Goal: Transaction & Acquisition: Purchase product/service

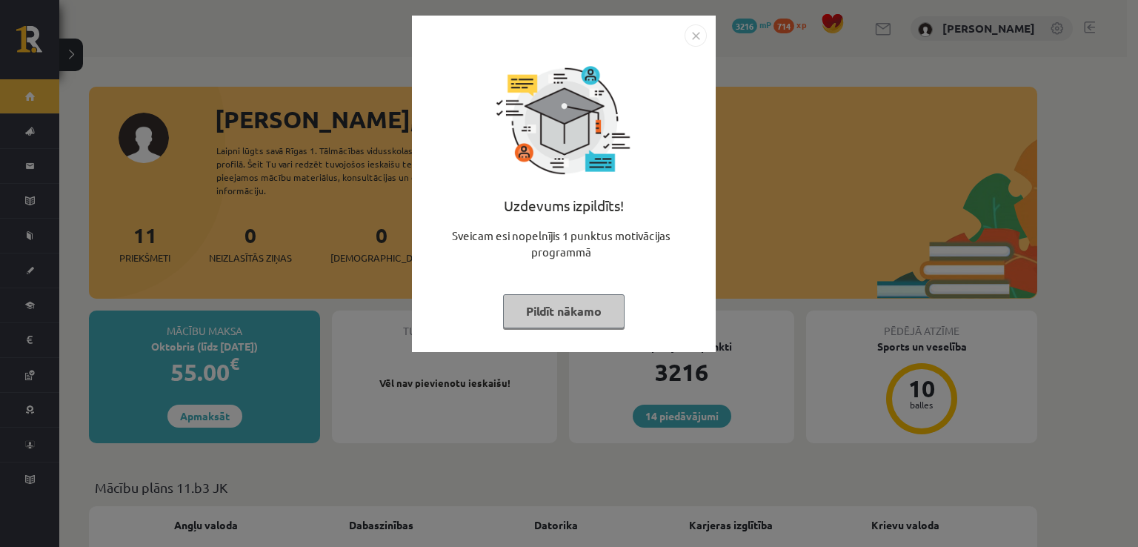
click at [690, 47] on div "Uzdevums izpildīts! Sveicam esi nopelnījis 1 punktus motivācijas programmā Pild…" at bounding box center [564, 195] width 286 height 296
click at [690, 40] on img "Close" at bounding box center [696, 35] width 22 height 22
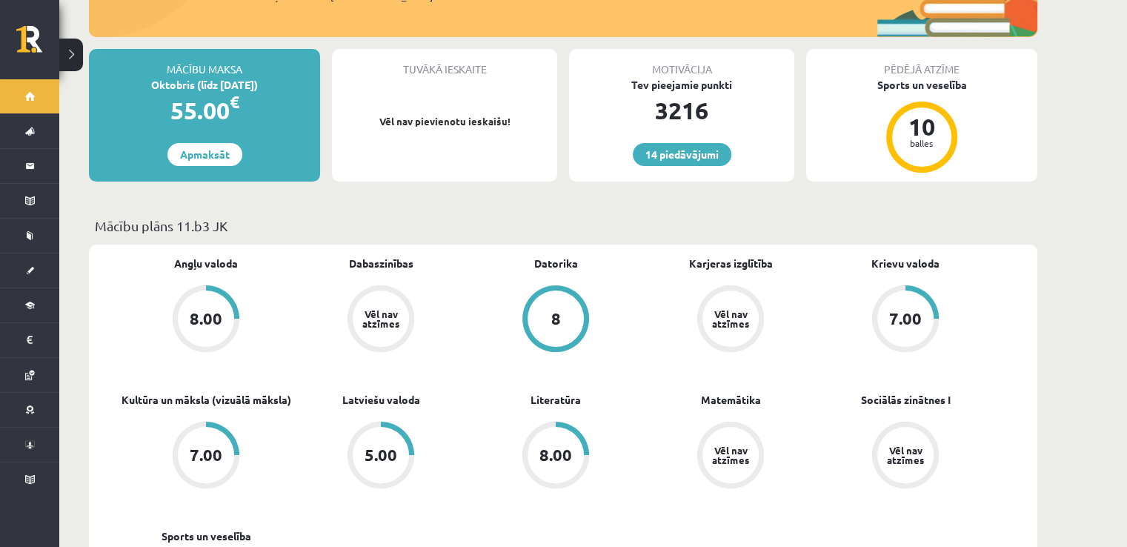
scroll to position [222, 0]
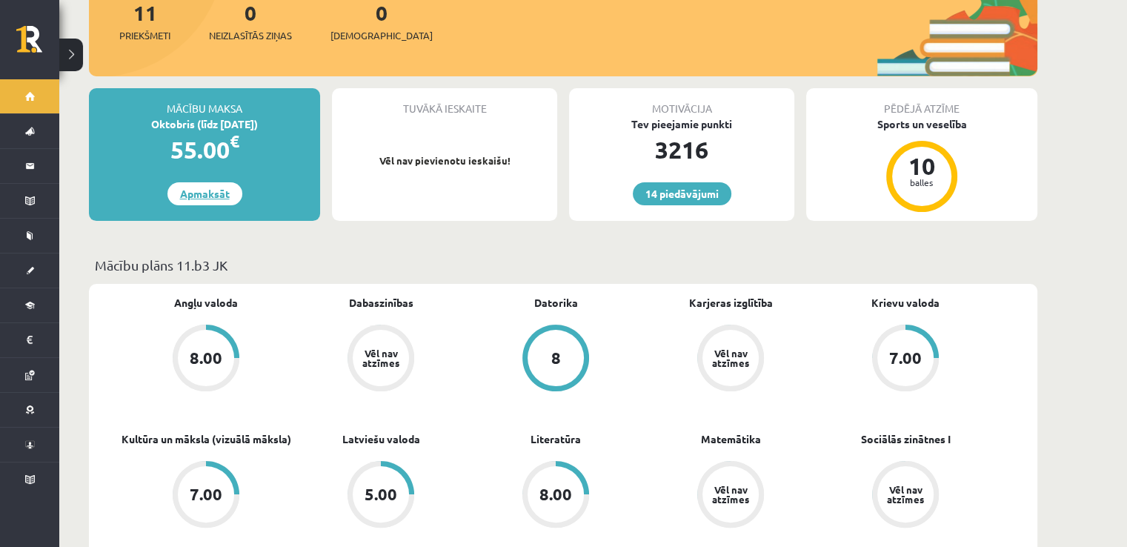
click at [216, 183] on link "Apmaksāt" at bounding box center [204, 193] width 75 height 23
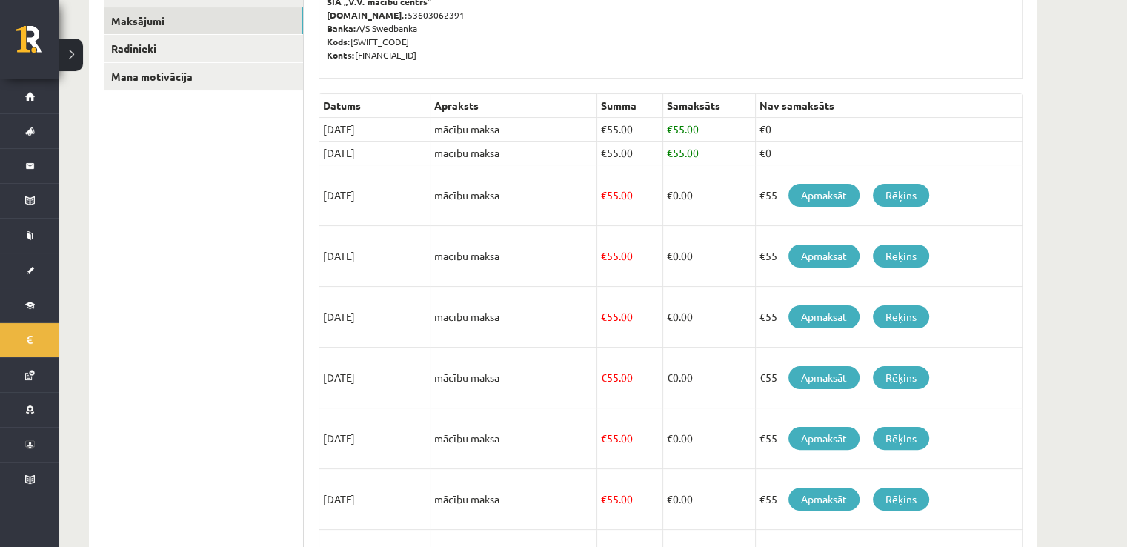
scroll to position [252, 0]
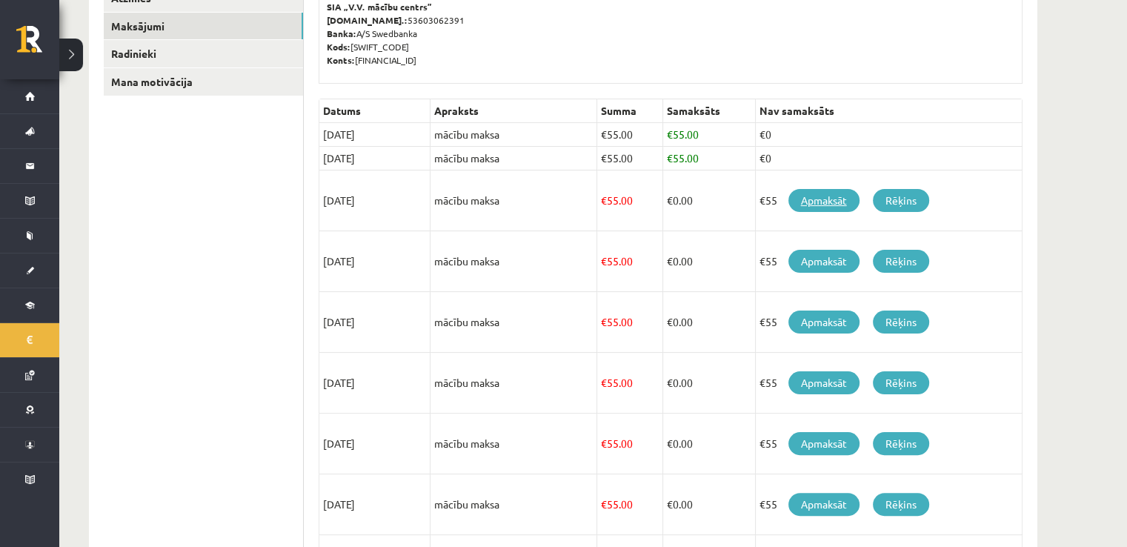
click at [828, 193] on link "Apmaksāt" at bounding box center [823, 200] width 71 height 23
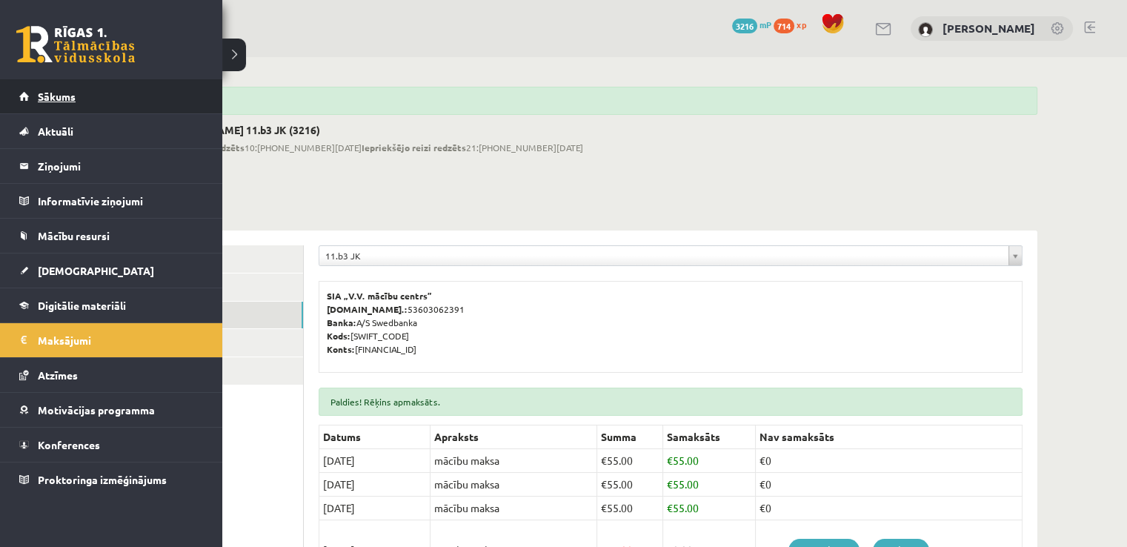
click at [47, 98] on span "Sākums" at bounding box center [57, 96] width 38 height 13
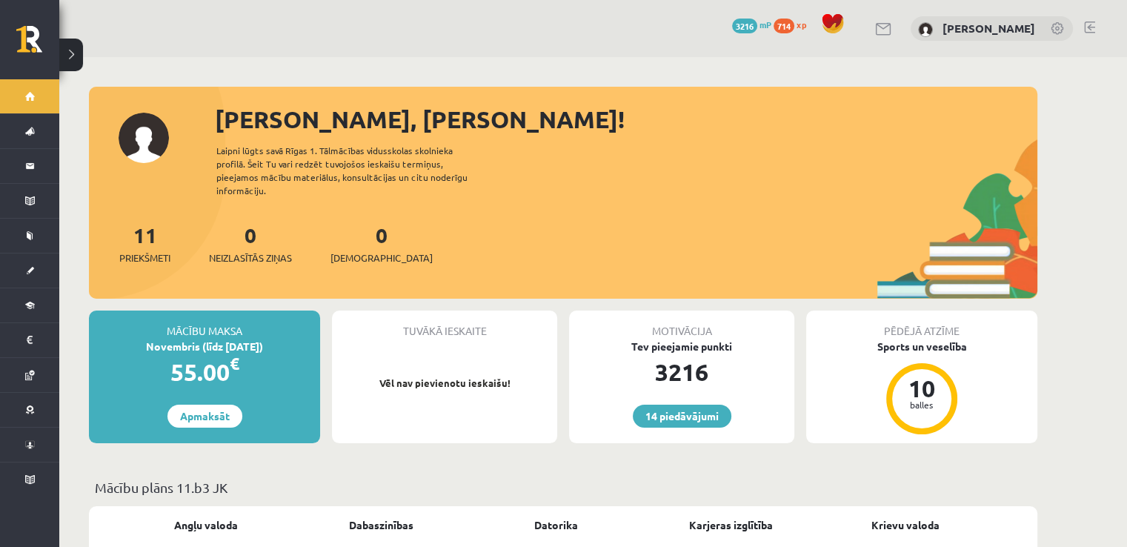
click at [1089, 19] on div "14 Dāvanas 3216 mP 714 xp Paula Rihaļska" at bounding box center [593, 28] width 1068 height 57
click at [1091, 24] on link at bounding box center [1089, 27] width 11 height 12
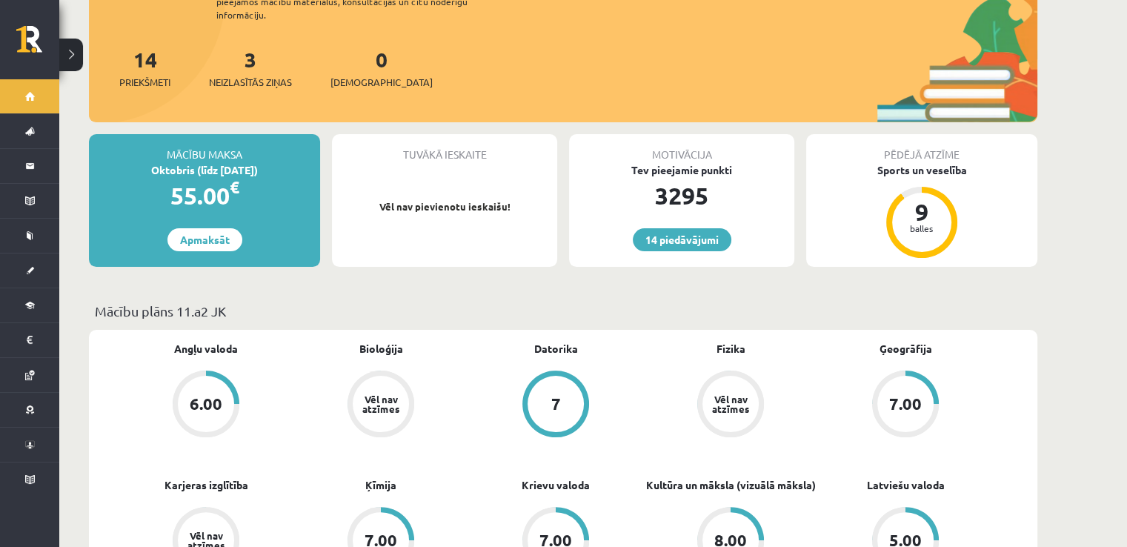
scroll to position [148, 0]
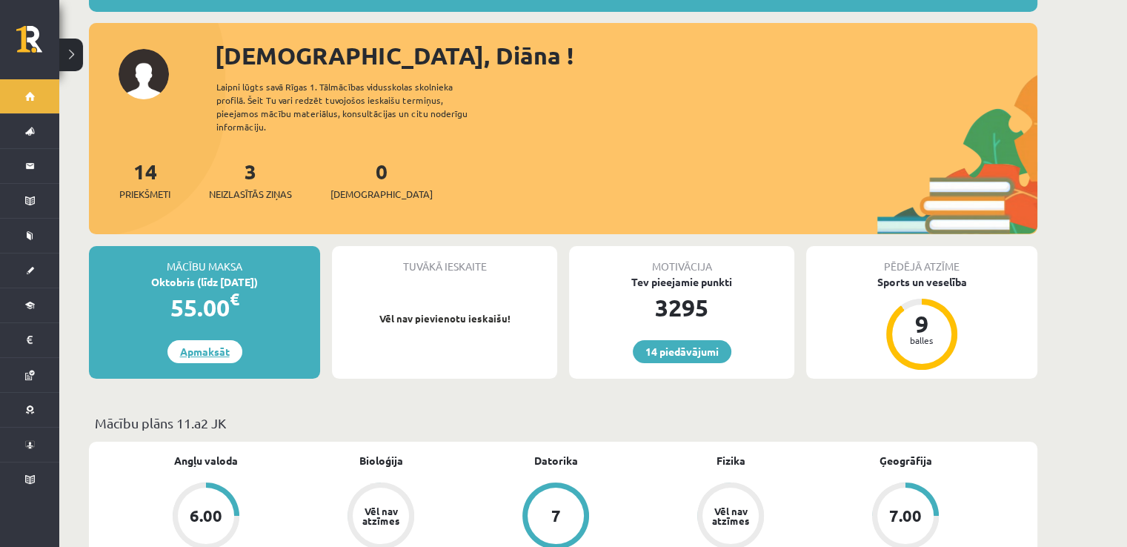
click at [205, 345] on link "Apmaksāt" at bounding box center [204, 351] width 75 height 23
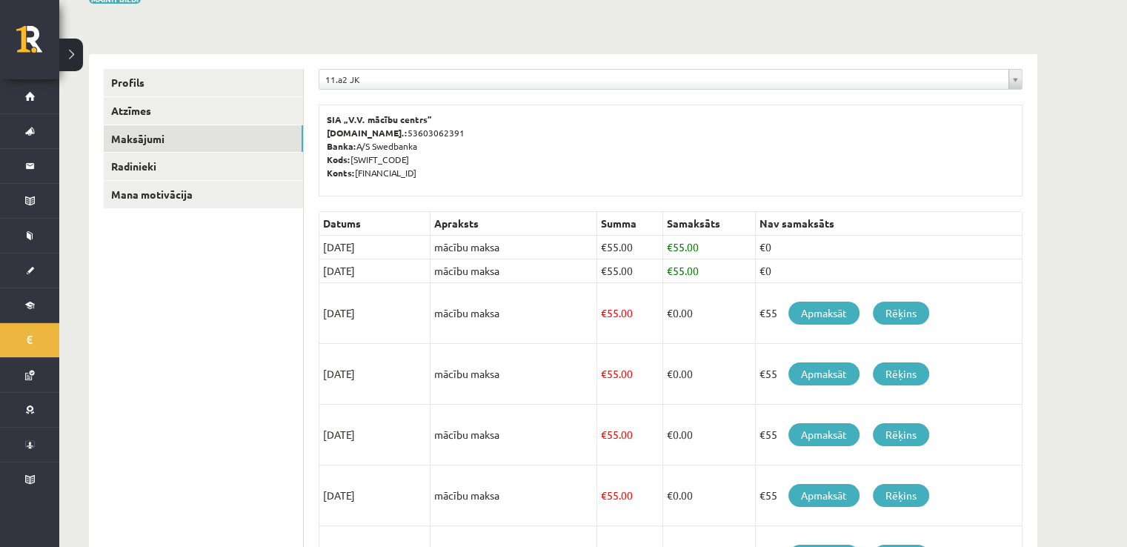
scroll to position [148, 0]
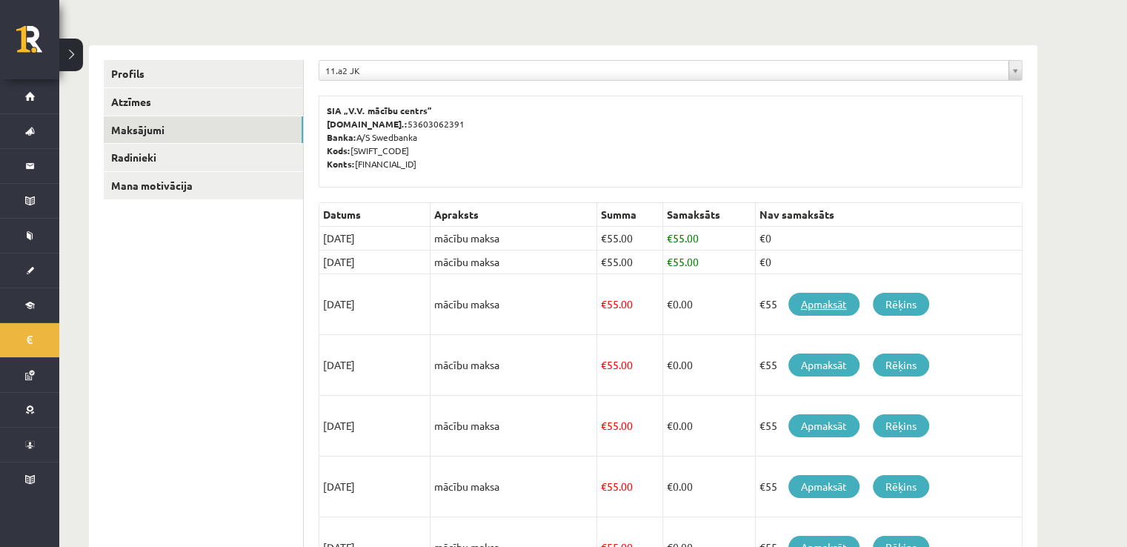
click at [829, 312] on link "Apmaksāt" at bounding box center [823, 304] width 71 height 23
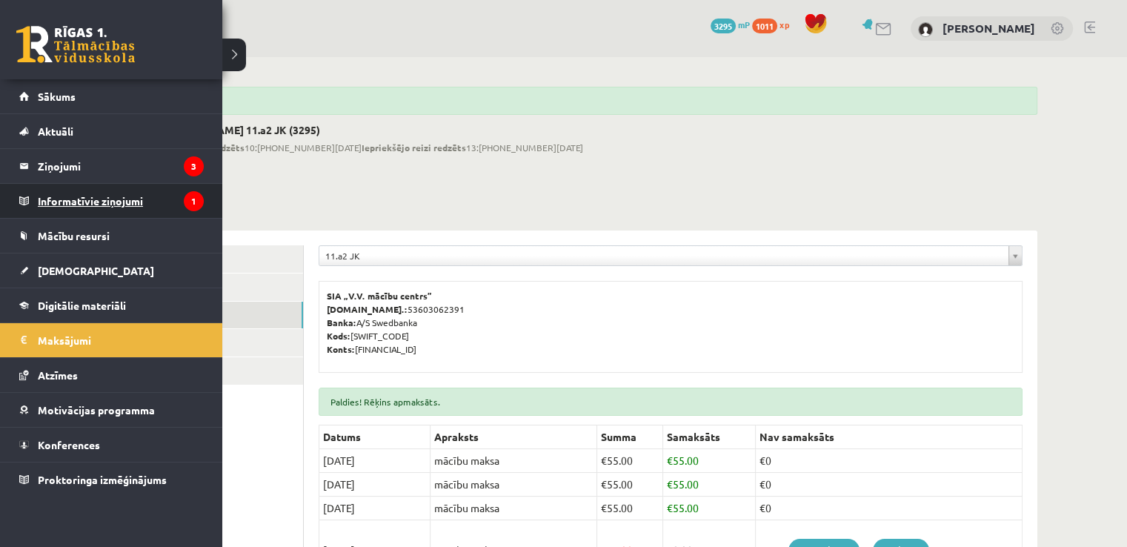
click at [41, 189] on legend "Informatīvie ziņojumi 1" at bounding box center [121, 201] width 166 height 34
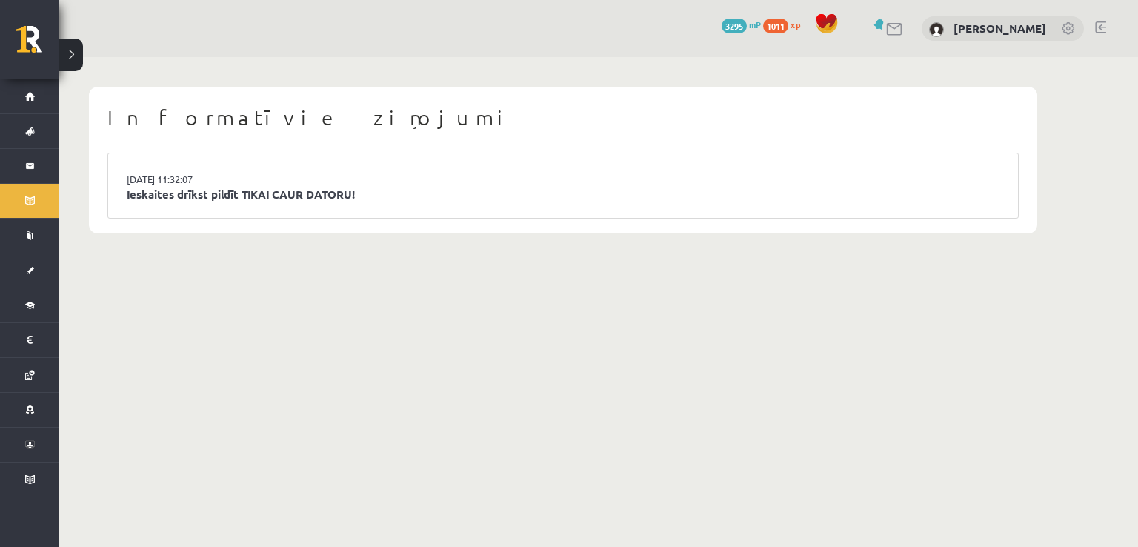
click at [1111, 24] on div "0 Dāvanas 3295 mP 1011 xp Diāna Rihaļska" at bounding box center [598, 28] width 1079 height 57
click at [1097, 30] on link at bounding box center [1100, 27] width 11 height 12
